Goal: Task Accomplishment & Management: Use online tool/utility

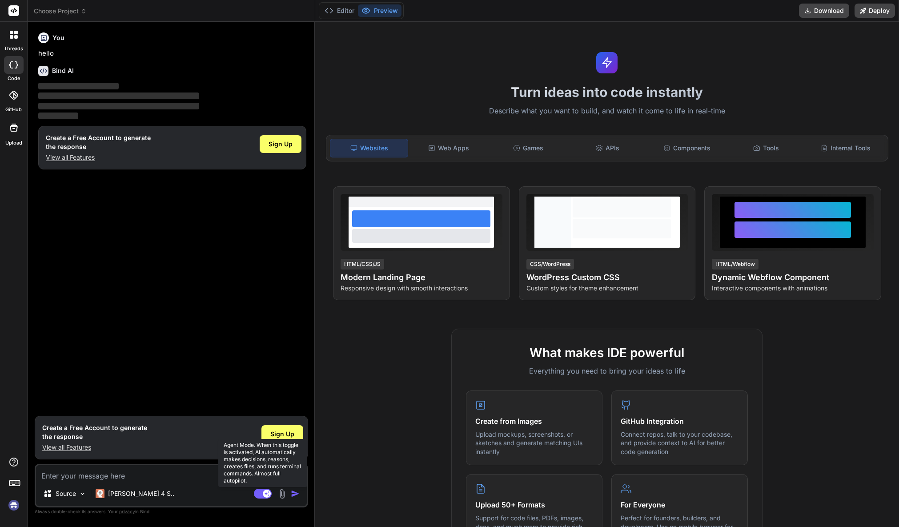
click at [254, 493] on icon at bounding box center [263, 493] width 18 height 10
click at [14, 506] on img at bounding box center [13, 504] width 15 height 15
click at [10, 96] on icon at bounding box center [13, 95] width 9 height 9
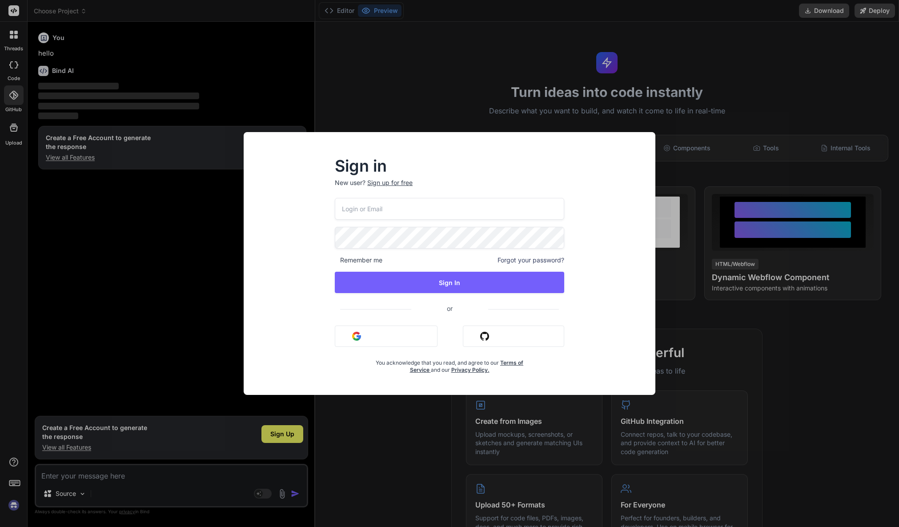
click at [12, 128] on div "Sign in New user? Sign up for free Remember me Forgot your password? Sign In or…" at bounding box center [449, 263] width 899 height 527
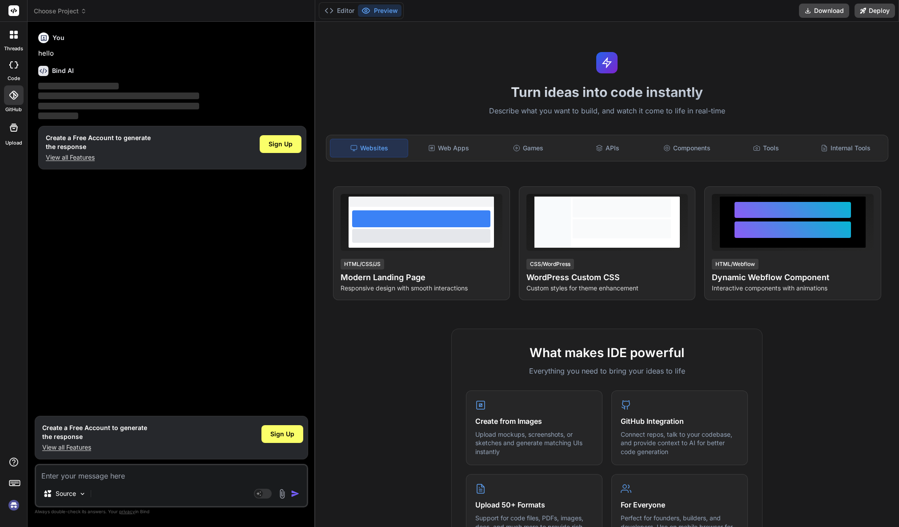
click at [10, 60] on div at bounding box center [14, 65] width 20 height 18
type textarea "x"
click at [4, 36] on div at bounding box center [13, 34] width 19 height 19
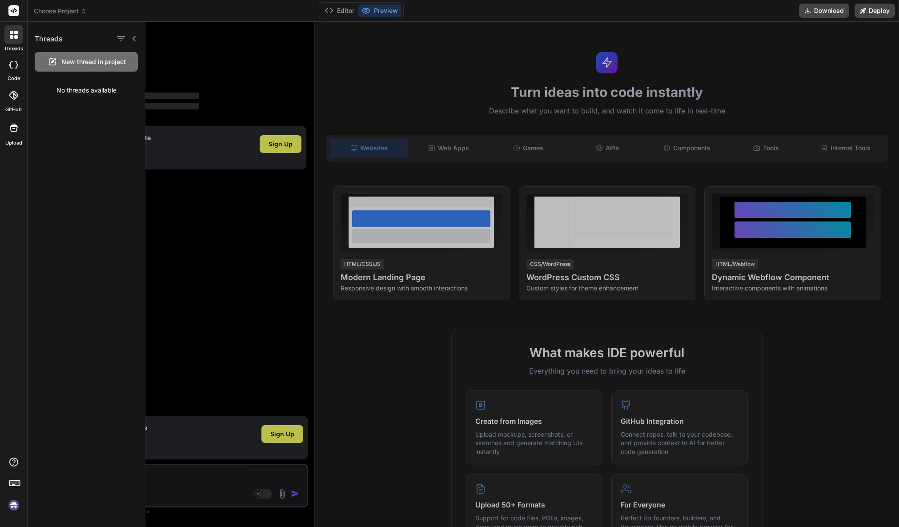
click at [14, 11] on icon at bounding box center [14, 10] width 7 height 5
click at [10, 129] on icon at bounding box center [14, 128] width 8 height 8
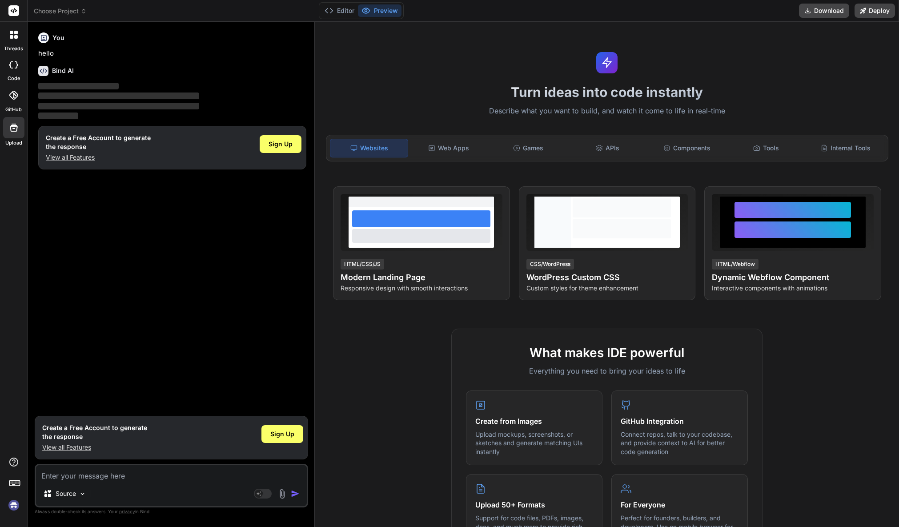
click at [16, 37] on icon at bounding box center [16, 37] width 4 height 4
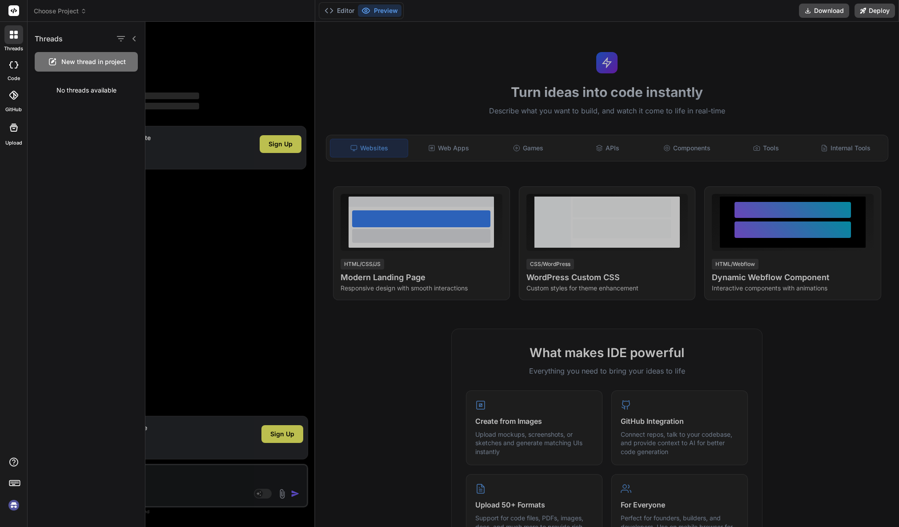
click at [10, 34] on icon at bounding box center [14, 35] width 8 height 8
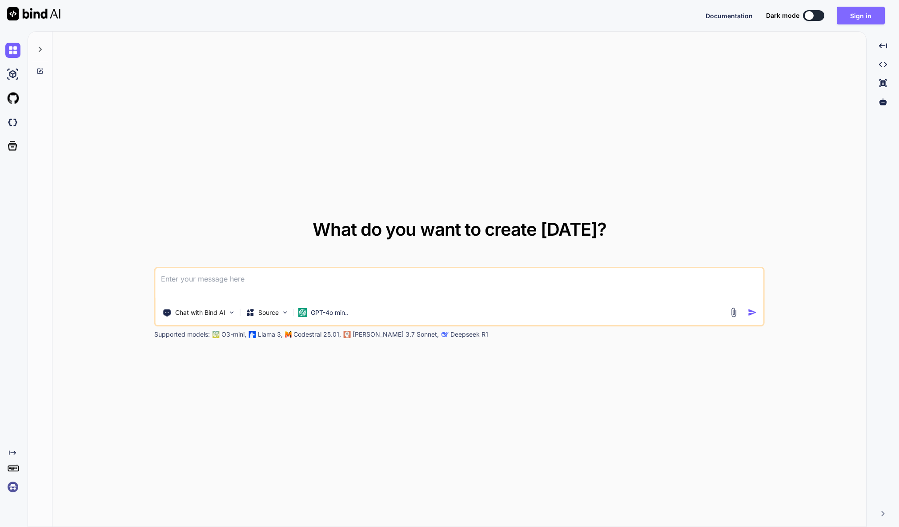
click at [872, 18] on button "Sign in" at bounding box center [860, 16] width 48 height 18
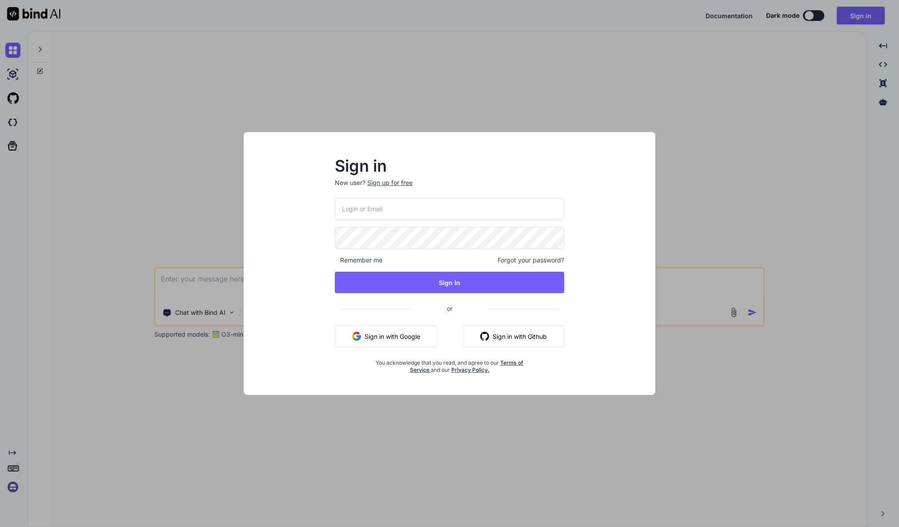
drag, startPoint x: 400, startPoint y: 337, endPoint x: 408, endPoint y: 329, distance: 11.0
click at [401, 337] on button "Sign in with Google" at bounding box center [386, 335] width 103 height 21
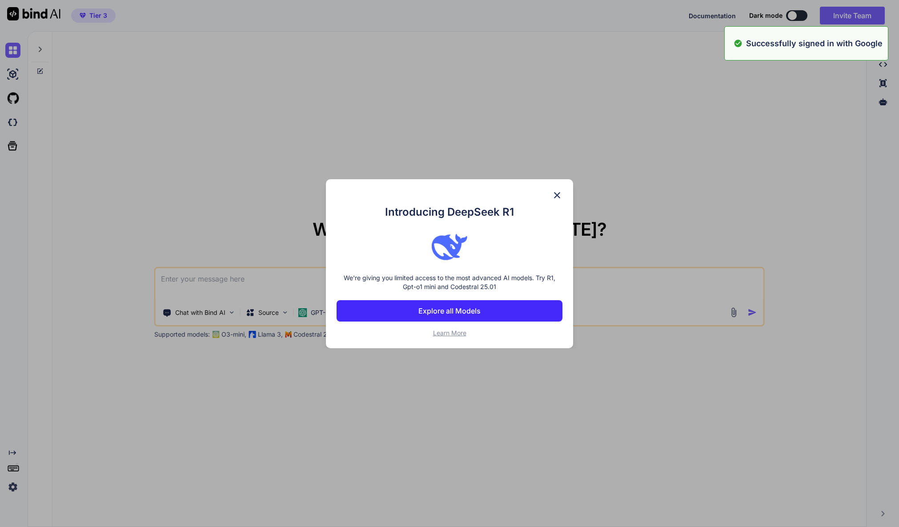
click at [556, 194] on img at bounding box center [556, 195] width 11 height 11
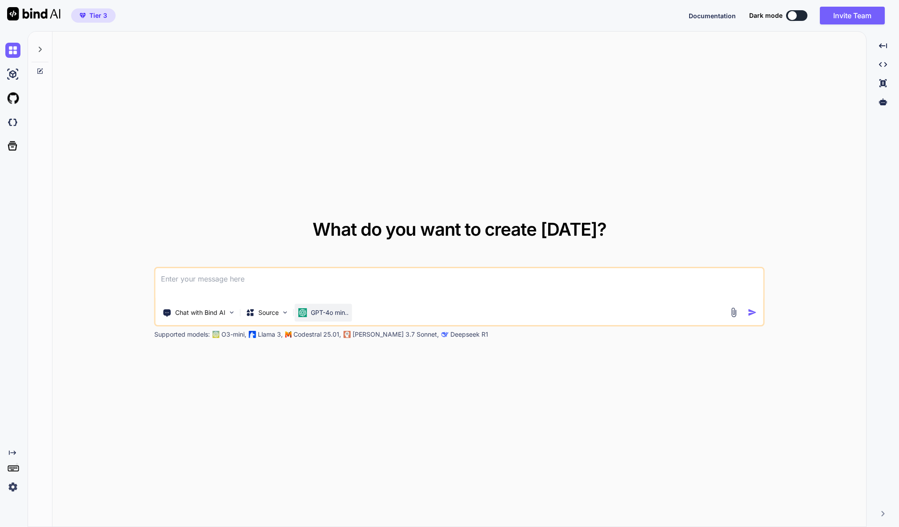
click at [321, 313] on p "GPT-4o min.." at bounding box center [330, 312] width 38 height 9
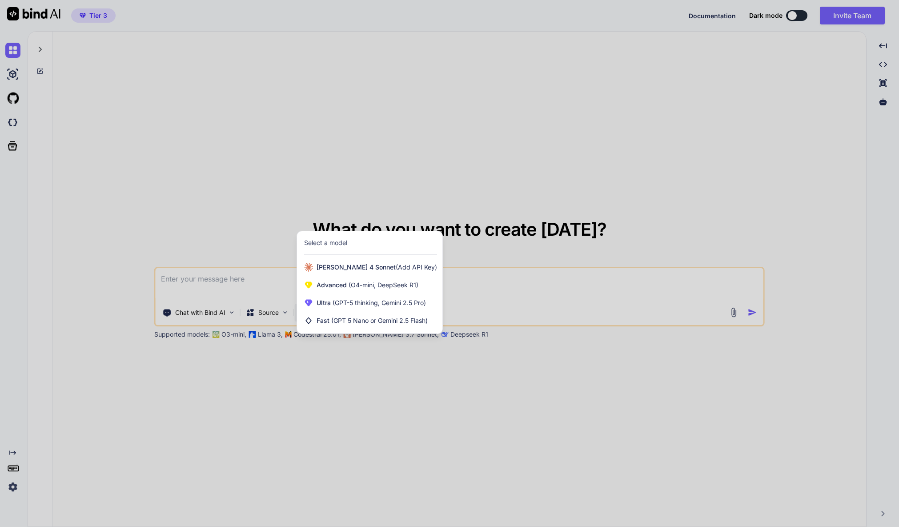
click at [334, 388] on div at bounding box center [449, 263] width 899 height 527
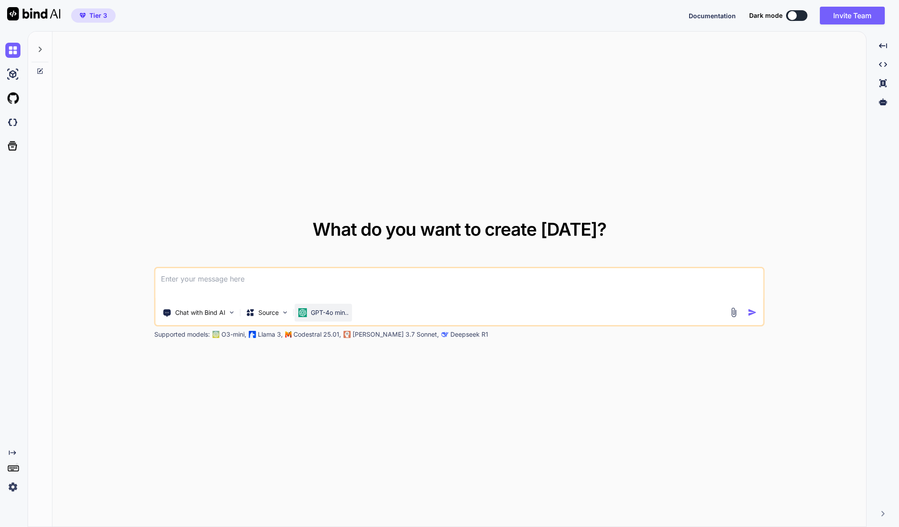
click at [333, 315] on p "GPT-4o min.." at bounding box center [330, 312] width 38 height 9
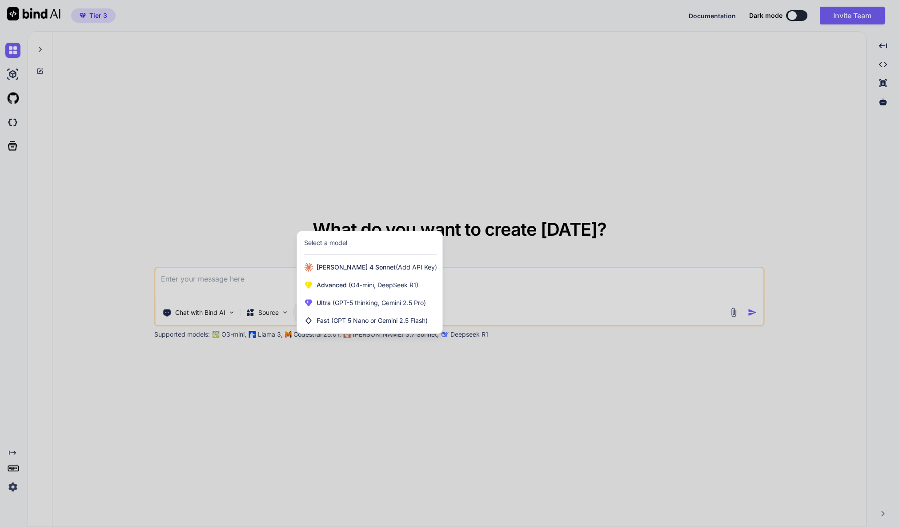
drag, startPoint x: 829, startPoint y: 107, endPoint x: 607, endPoint y: 204, distance: 241.6
click at [828, 107] on div at bounding box center [449, 263] width 899 height 527
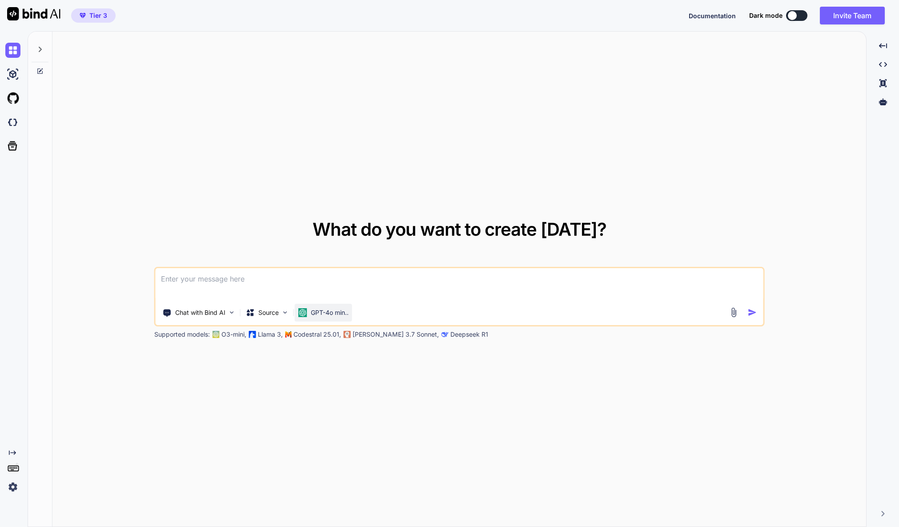
click at [335, 314] on p "GPT-4o min.." at bounding box center [330, 312] width 38 height 9
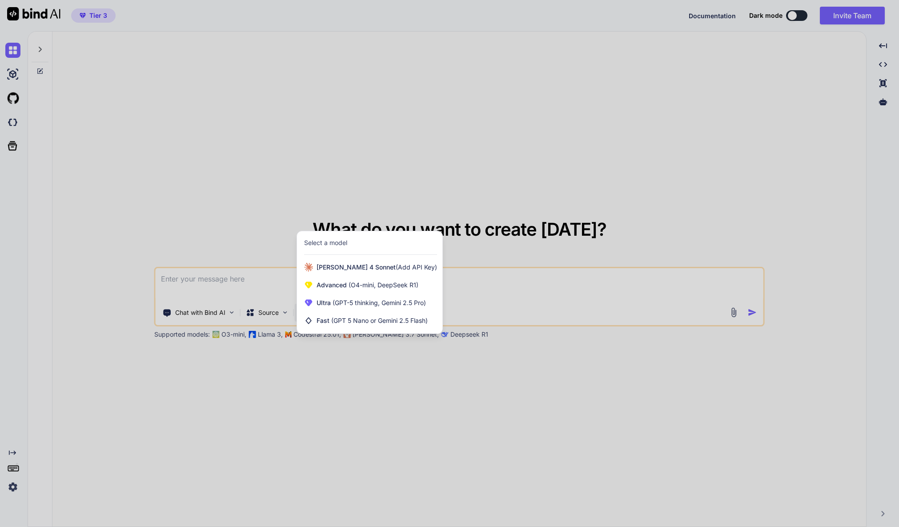
click at [445, 423] on div at bounding box center [449, 263] width 899 height 527
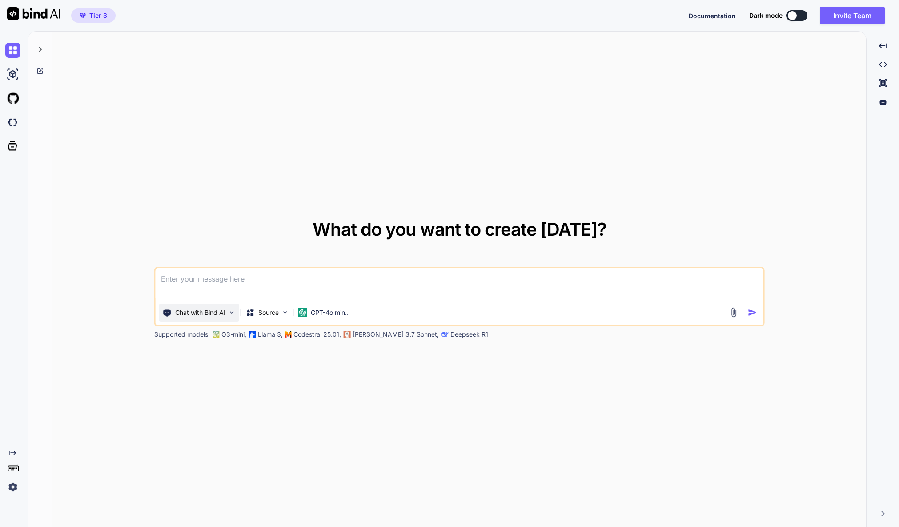
click at [228, 311] on img at bounding box center [232, 312] width 8 height 8
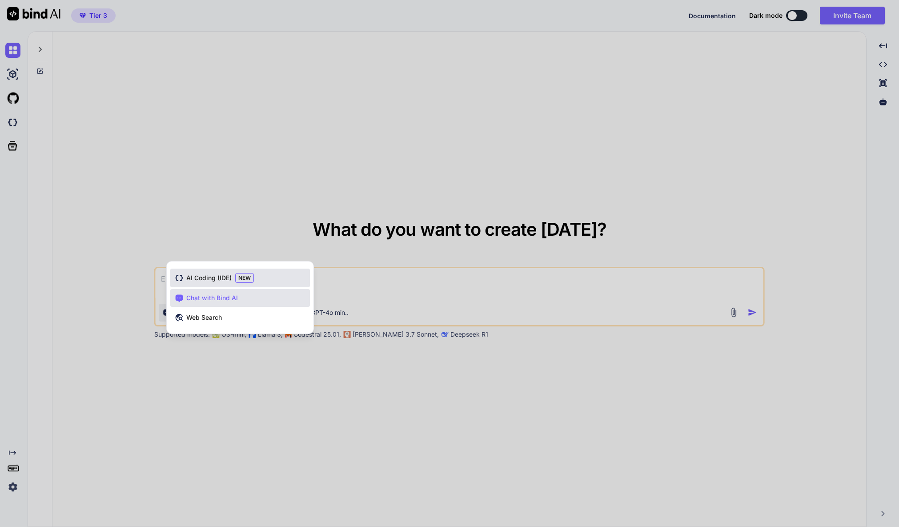
click at [256, 281] on div "AI Coding (IDE) NEW" at bounding box center [240, 277] width 140 height 19
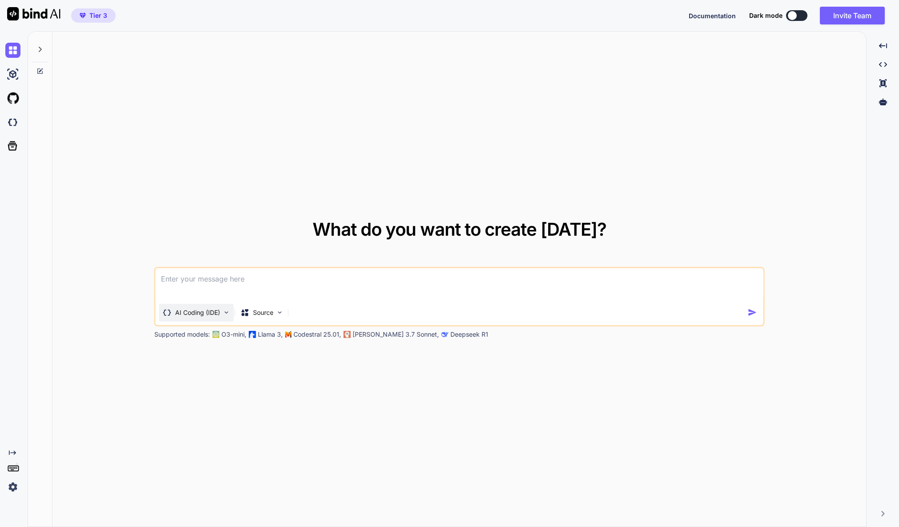
click at [212, 310] on p "AI Coding (IDE)" at bounding box center [197, 312] width 45 height 9
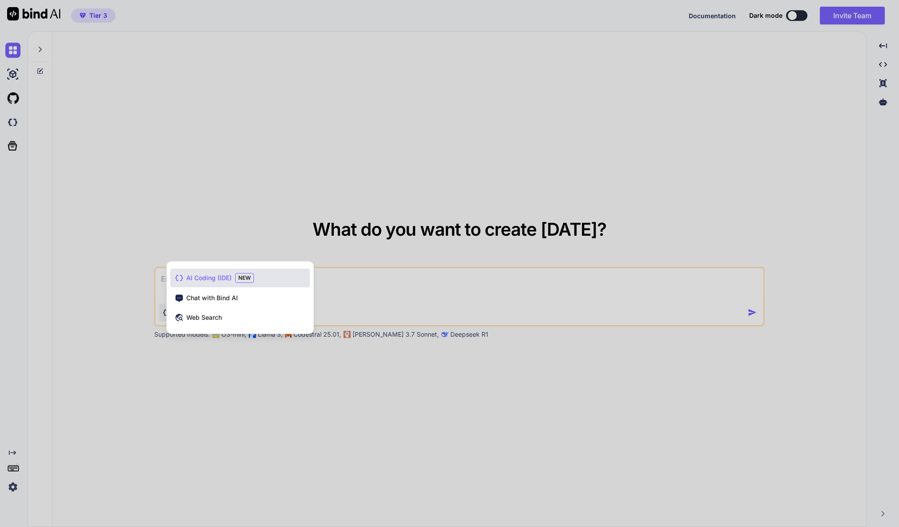
click at [224, 300] on span "Chat with Bind AI" at bounding box center [212, 297] width 52 height 9
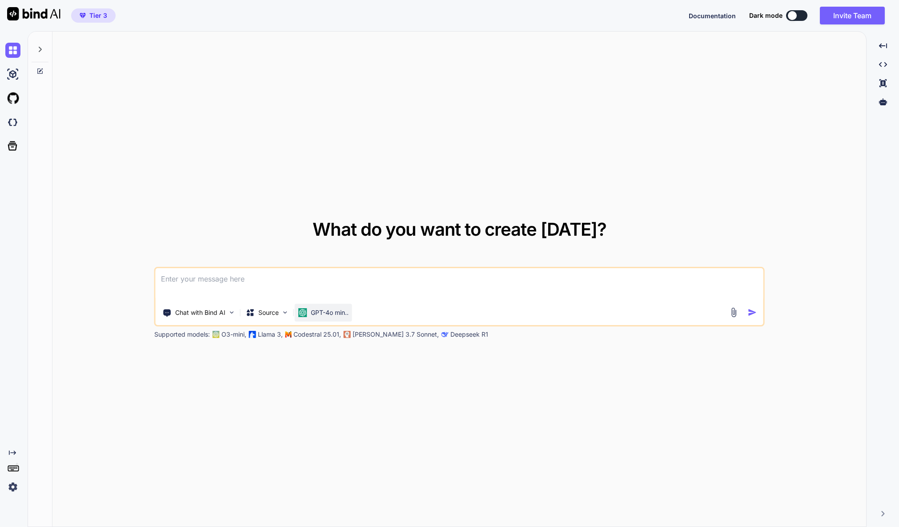
click at [318, 309] on p "GPT-4o min.." at bounding box center [330, 312] width 38 height 9
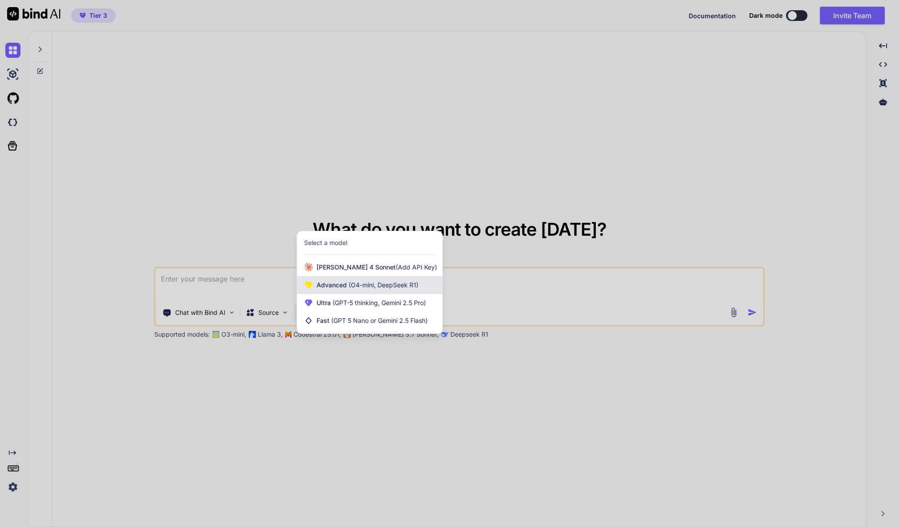
click at [364, 286] on span "(O4-mini, DeepSeek R1)" at bounding box center [383, 285] width 72 height 8
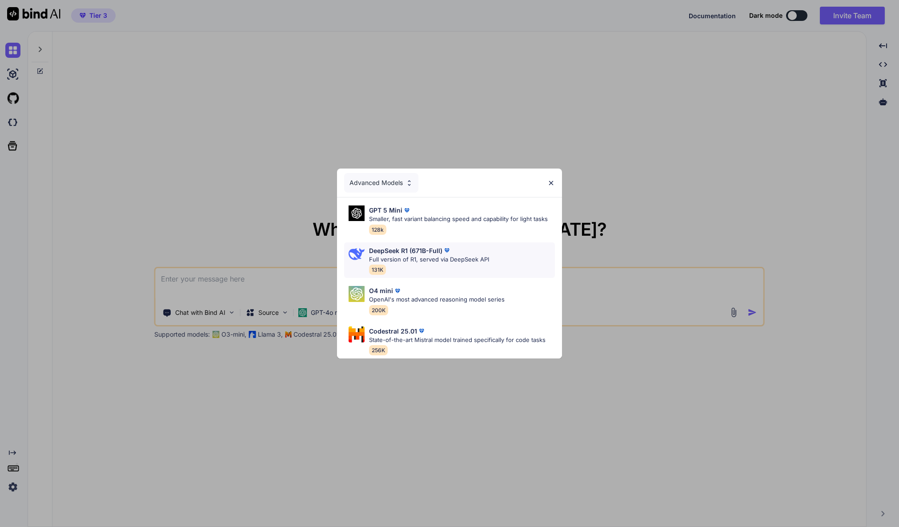
click at [434, 258] on p "Full version of R1, served via DeepSeek API" at bounding box center [429, 259] width 120 height 9
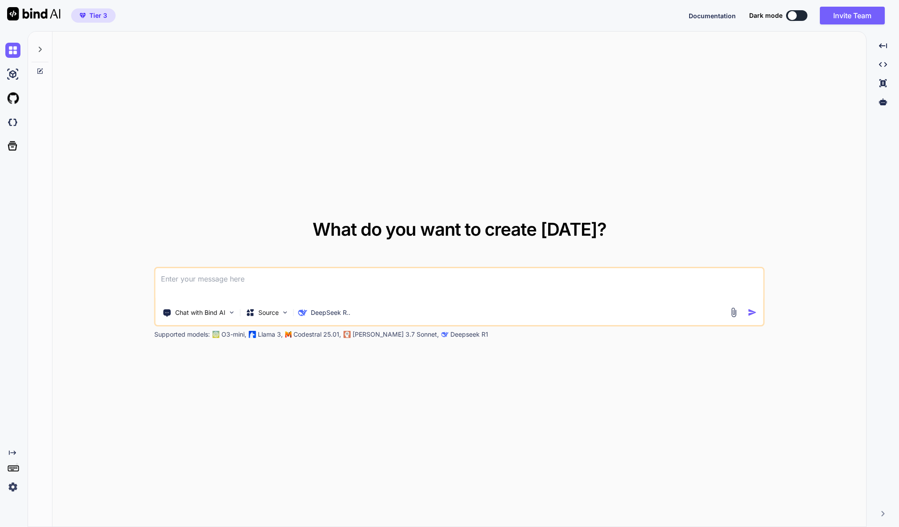
click at [221, 285] on textarea at bounding box center [459, 284] width 607 height 33
click at [883, 103] on icon at bounding box center [883, 101] width 8 height 7
